Goal: Register for event/course

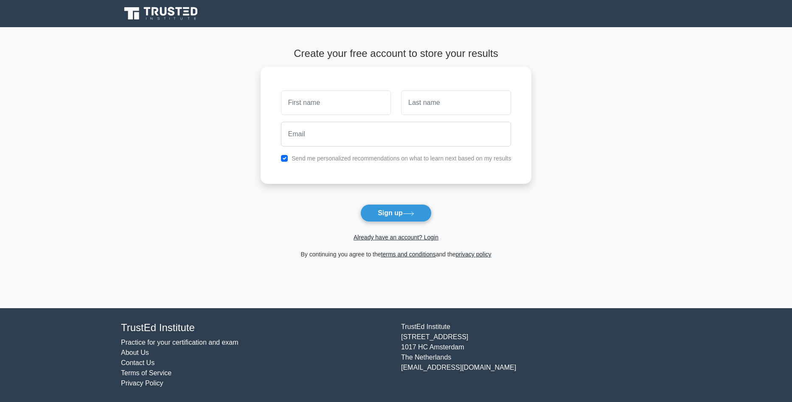
click at [323, 103] on input "text" at bounding box center [336, 102] width 110 height 25
type input "enock"
click at [435, 102] on input "text" at bounding box center [456, 100] width 110 height 25
type input "www"
click at [300, 138] on input "email" at bounding box center [396, 132] width 230 height 25
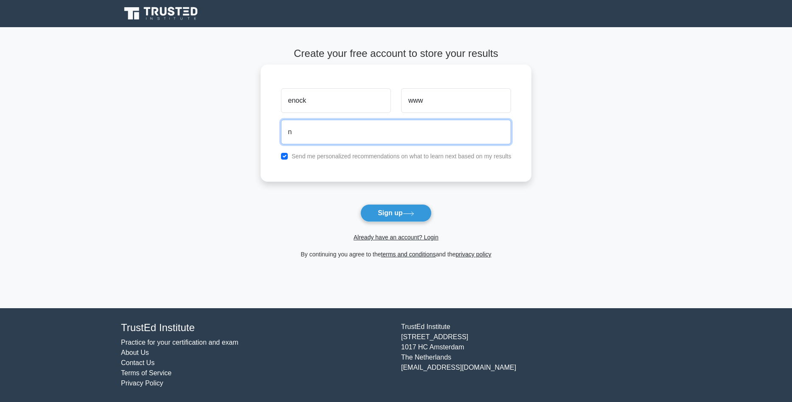
type input "niyikizaenock96@gmail.com"
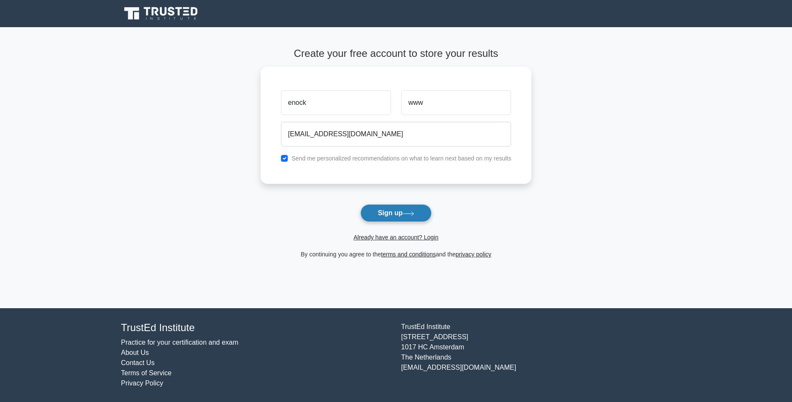
click at [392, 213] on button "Sign up" at bounding box center [395, 213] width 71 height 18
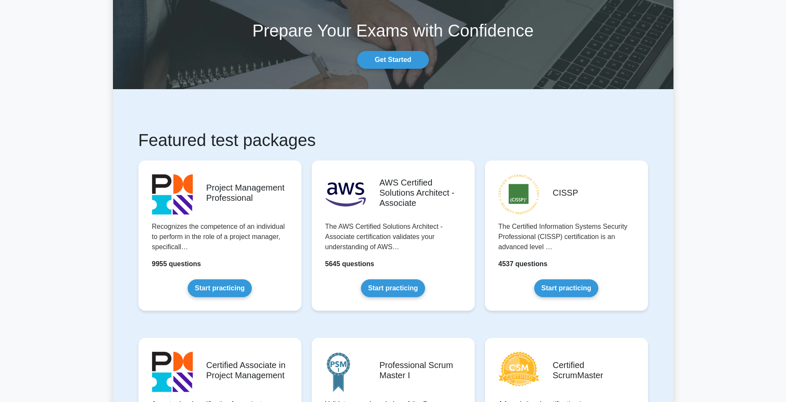
scroll to position [56, 0]
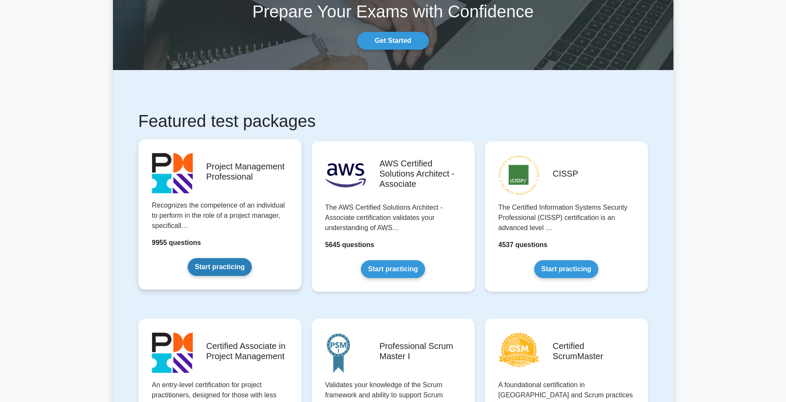
click at [215, 264] on link "Start practicing" at bounding box center [220, 267] width 64 height 18
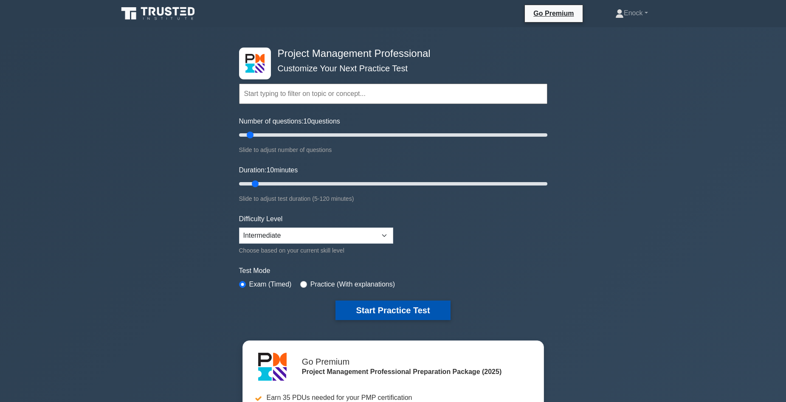
click at [390, 308] on button "Start Practice Test" at bounding box center [392, 310] width 115 height 20
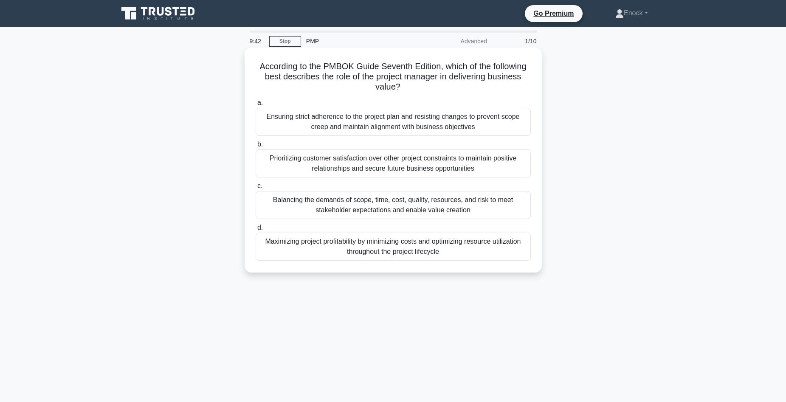
click at [343, 170] on div "Prioritizing customer satisfaction over other project constraints to maintain p…" at bounding box center [392, 163] width 275 height 28
click at [255, 147] on input "b. Prioritizing customer satisfaction over other project constraints to maintai…" at bounding box center [255, 145] width 0 height 6
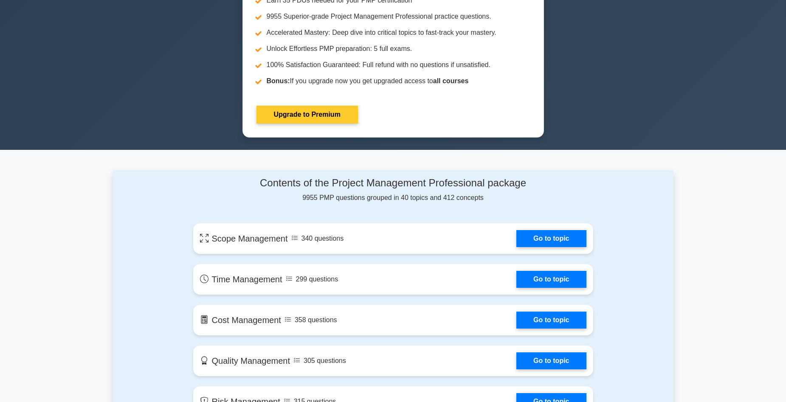
scroll to position [396, 0]
